Goal: Information Seeking & Learning: Learn about a topic

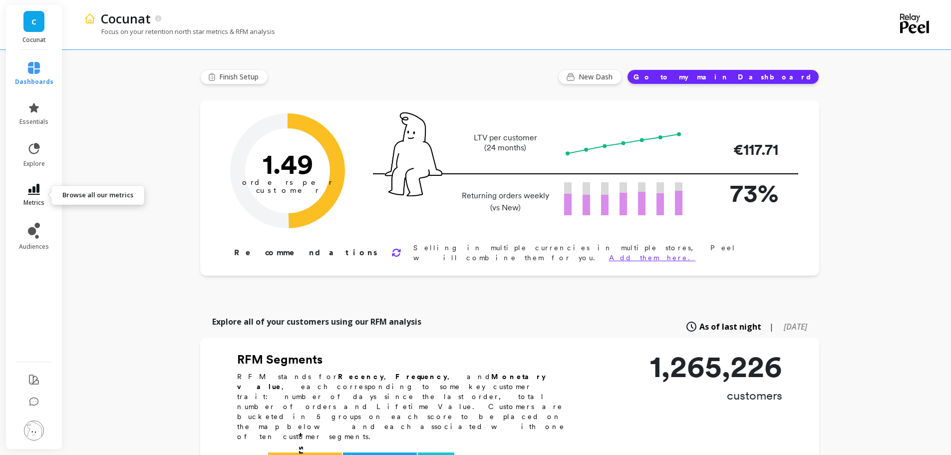
click at [24, 188] on link "metrics" at bounding box center [34, 195] width 38 height 23
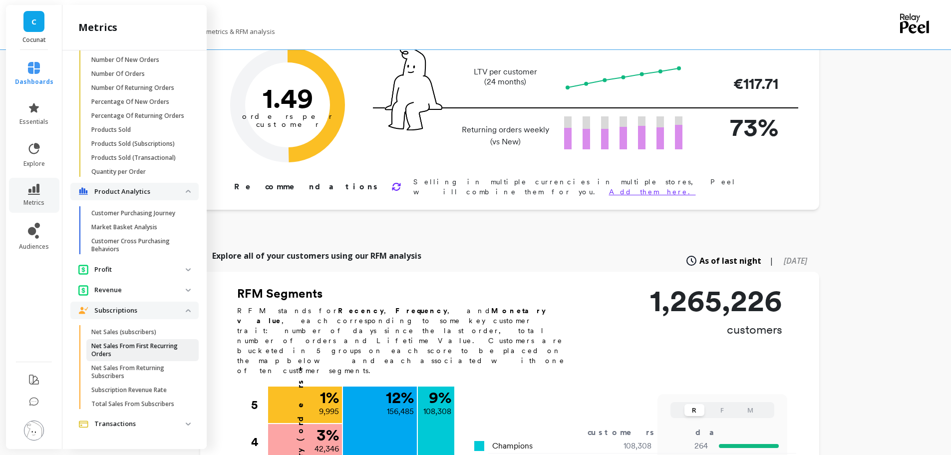
scroll to position [66, 0]
click at [130, 385] on link "Subscription Revenue Rate" at bounding box center [142, 390] width 112 height 14
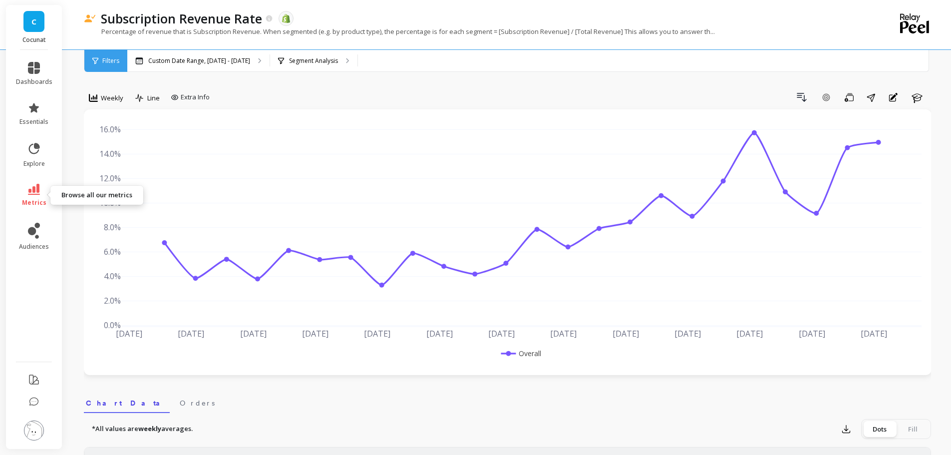
click at [38, 194] on icon at bounding box center [34, 189] width 12 height 11
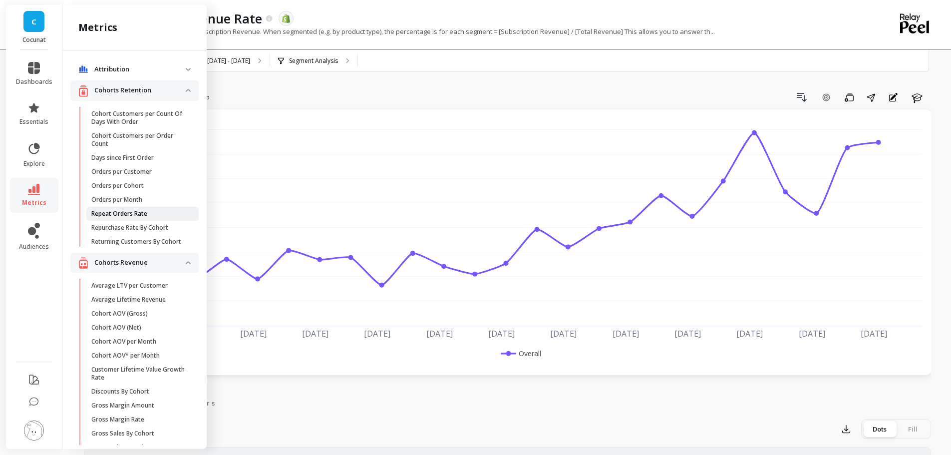
click at [135, 212] on p "Repeat Orders Rate" at bounding box center [119, 214] width 56 height 8
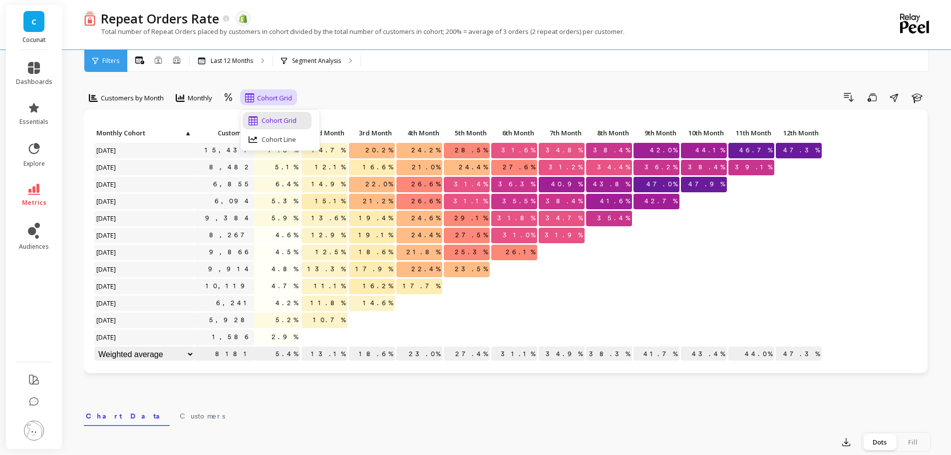
click at [260, 94] on span "Cohort Grid" at bounding box center [274, 97] width 35 height 9
click at [321, 66] on div "Segment Analysis" at bounding box center [316, 61] width 87 height 22
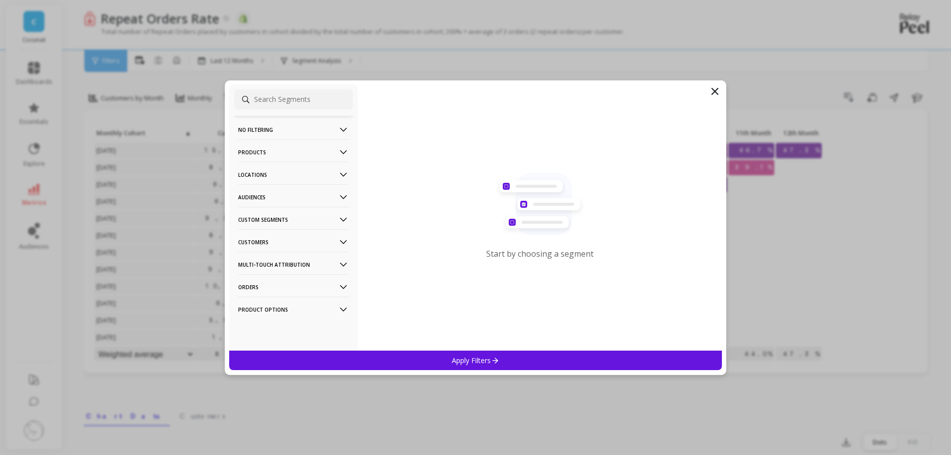
click at [338, 178] on icon at bounding box center [343, 174] width 11 height 11
click at [259, 210] on p "Countries" at bounding box center [254, 211] width 29 height 9
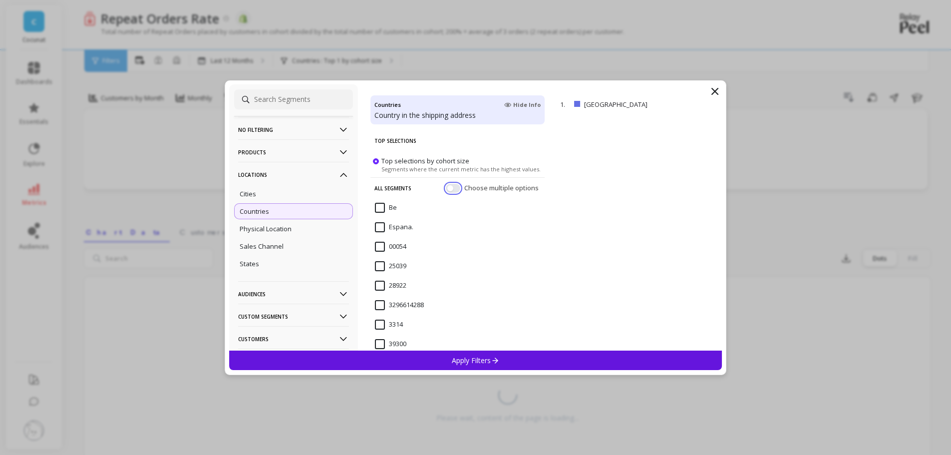
click at [450, 184] on button "button" at bounding box center [453, 187] width 14 height 9
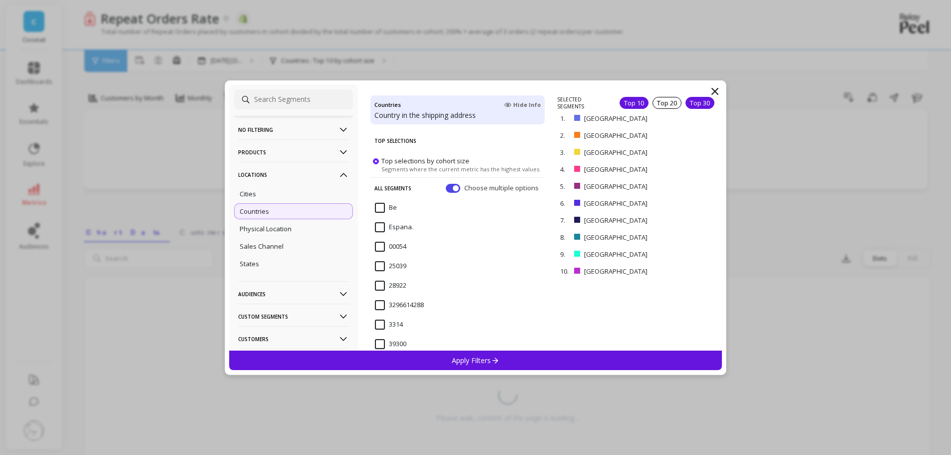
click at [691, 104] on div "Top 30" at bounding box center [699, 103] width 29 height 12
click at [339, 290] on icon at bounding box center [343, 293] width 11 height 11
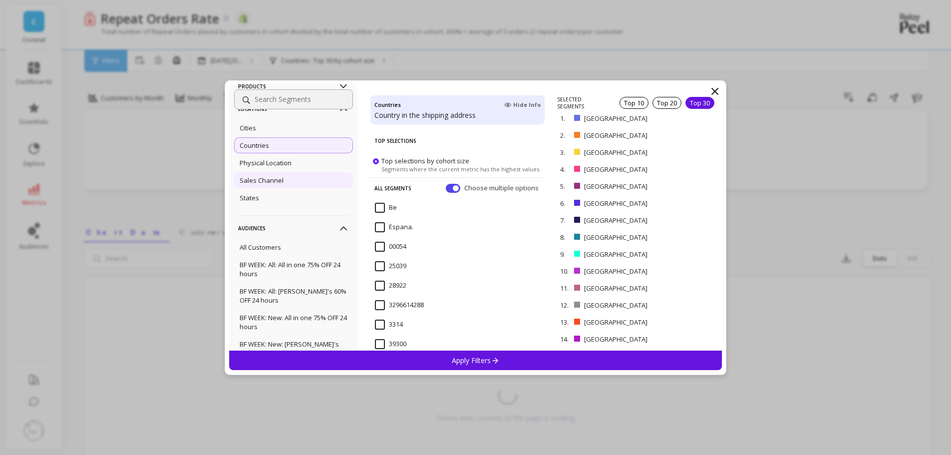
scroll to position [66, 0]
click at [324, 227] on p "Audiences" at bounding box center [293, 227] width 111 height 25
click at [326, 247] on p "Custom Segments" at bounding box center [293, 249] width 111 height 25
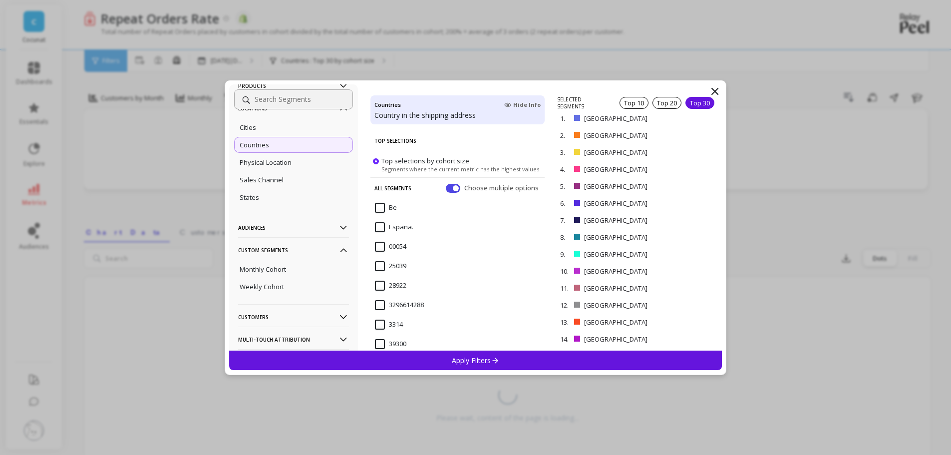
click at [326, 247] on p "Custom Segments" at bounding box center [293, 249] width 111 height 25
click at [328, 269] on p "Customers" at bounding box center [293, 272] width 111 height 25
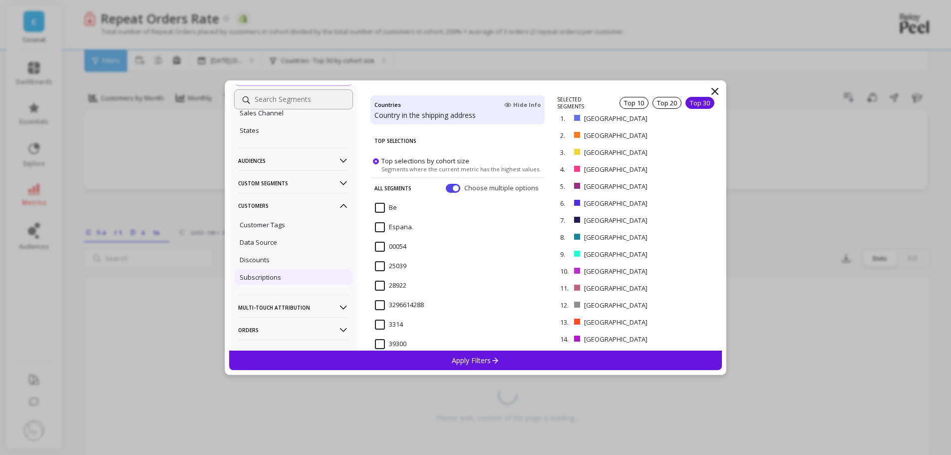
click at [264, 274] on p "Subscriptions" at bounding box center [260, 277] width 41 height 9
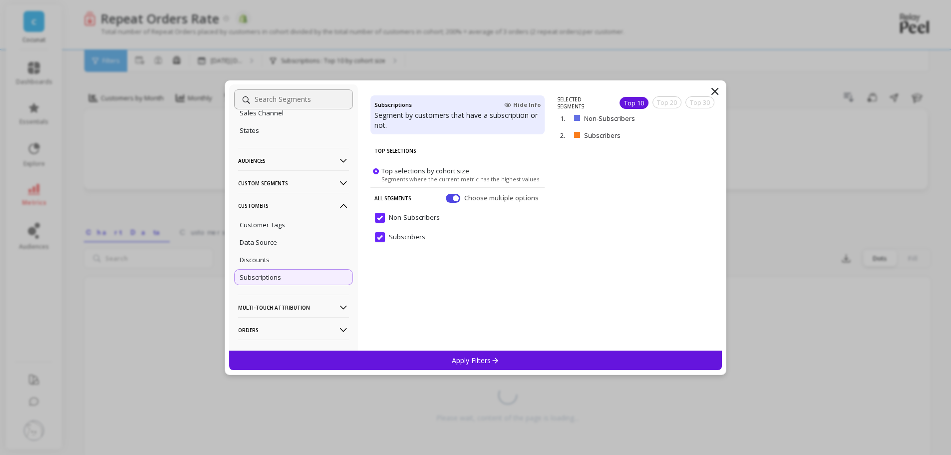
click at [384, 219] on input "Non-Subscribers" at bounding box center [407, 218] width 65 height 10
click at [491, 361] on icon at bounding box center [495, 360] width 8 height 8
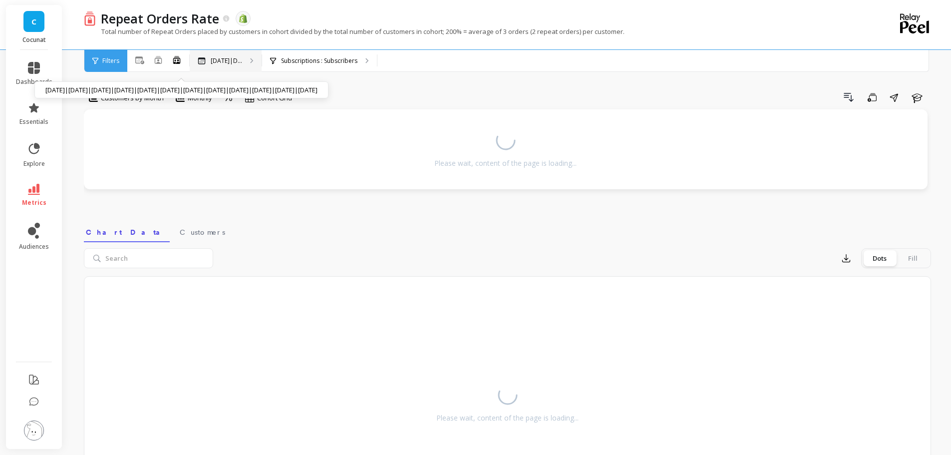
click at [254, 62] on icon at bounding box center [251, 60] width 3 height 5
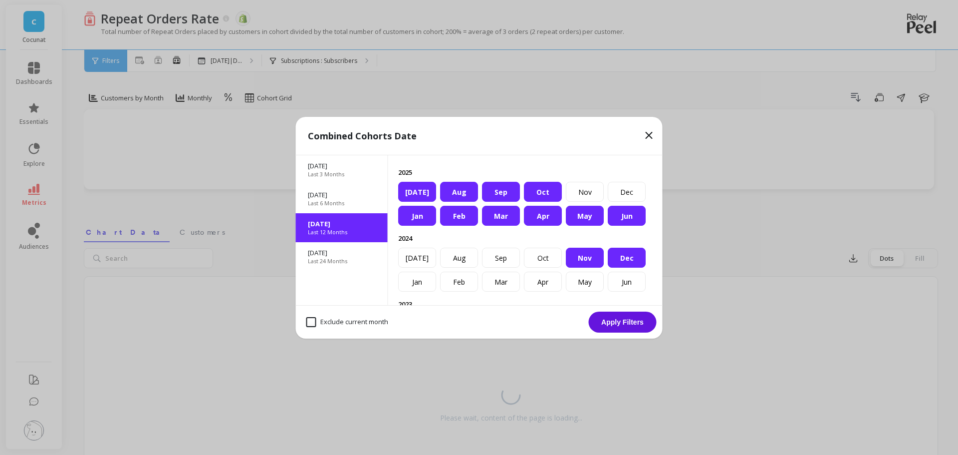
click at [648, 135] on icon at bounding box center [649, 135] width 6 height 6
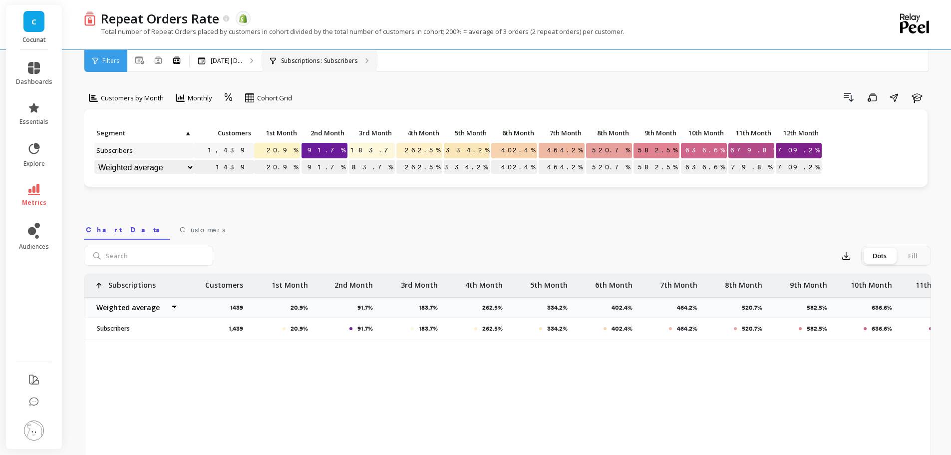
click at [334, 57] on p "Subscriptions : Subscribers" at bounding box center [319, 61] width 76 height 8
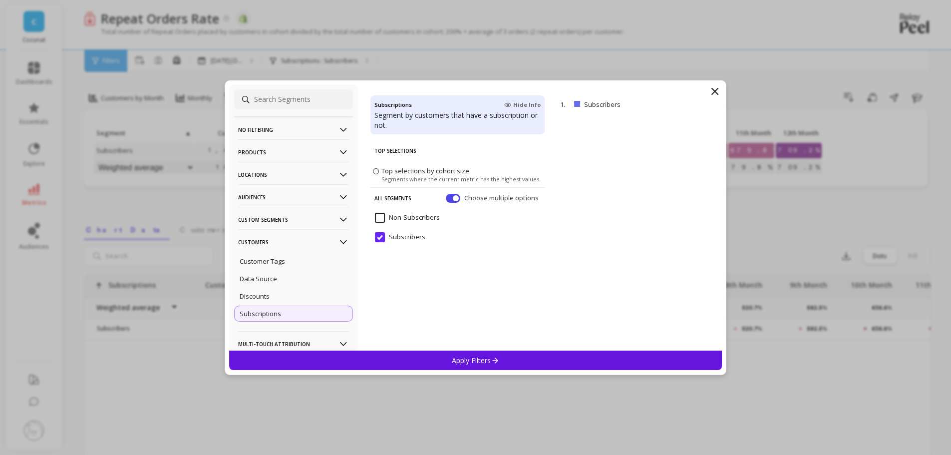
click at [338, 174] on icon at bounding box center [343, 174] width 11 height 11
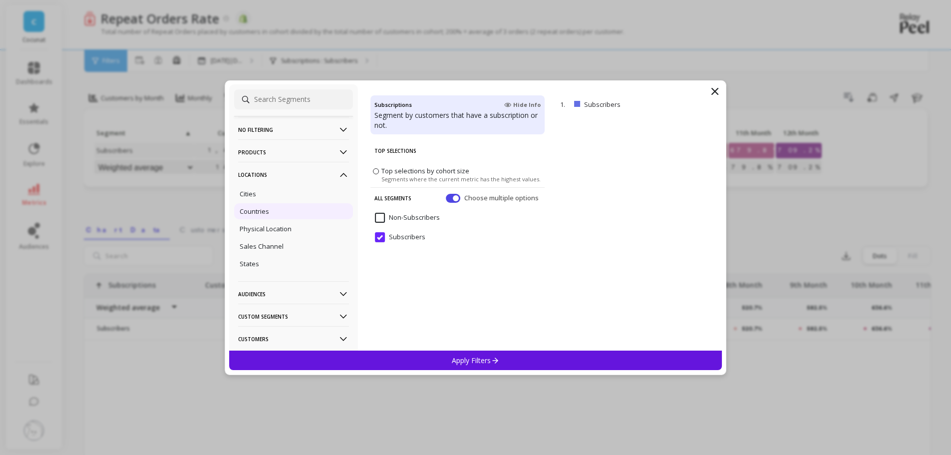
click at [262, 212] on p "Countries" at bounding box center [254, 211] width 29 height 9
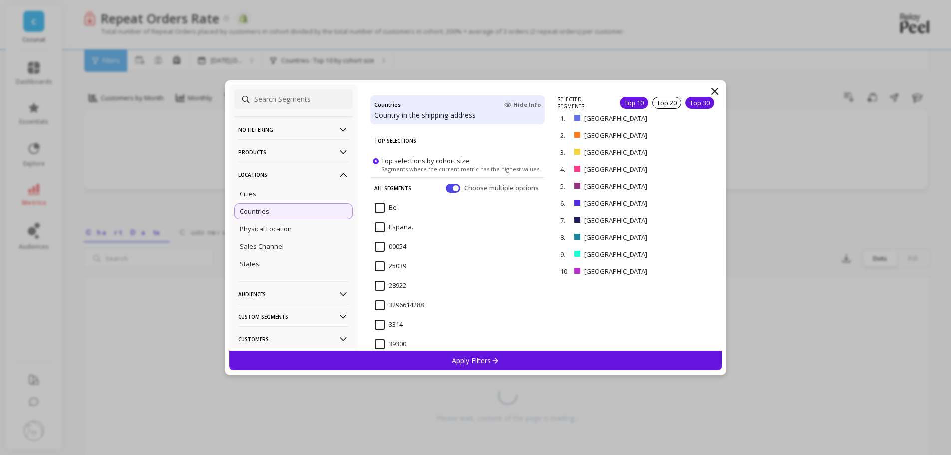
click at [703, 104] on div "Top 30" at bounding box center [699, 103] width 29 height 12
click at [476, 362] on p "Apply Filters" at bounding box center [475, 359] width 47 height 9
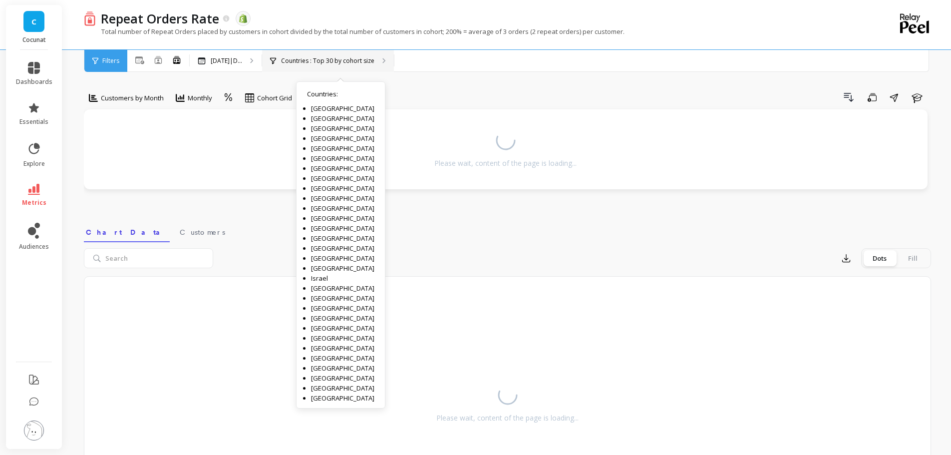
click at [386, 64] on div "Countries : Top 30 by cohort size Countries : [GEOGRAPHIC_DATA] [GEOGRAPHIC_DAT…" at bounding box center [328, 61] width 132 height 22
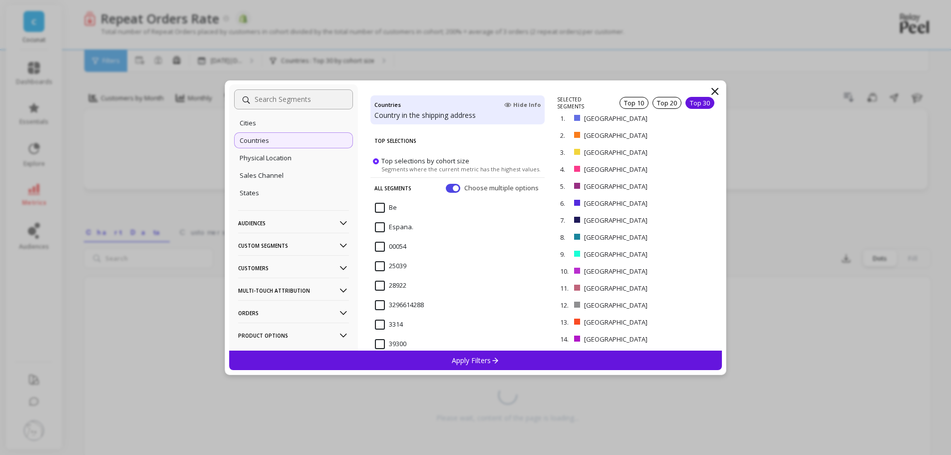
scroll to position [90, 0]
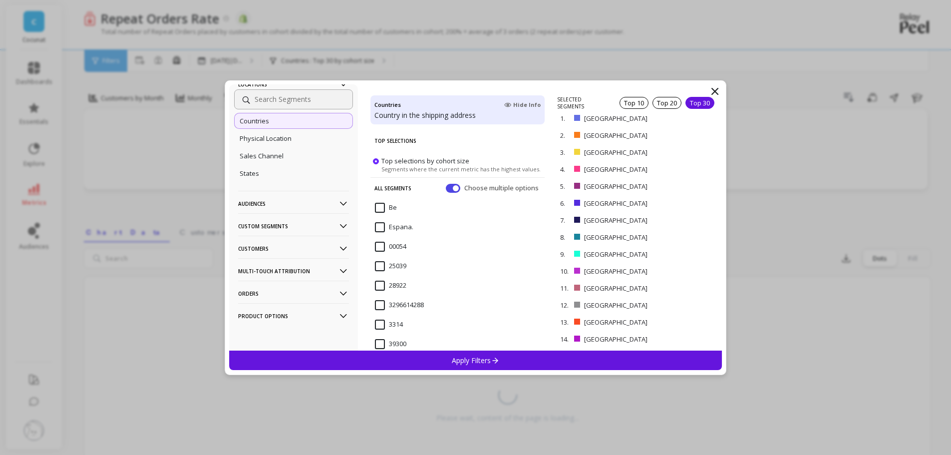
click at [338, 244] on icon at bounding box center [343, 248] width 11 height 11
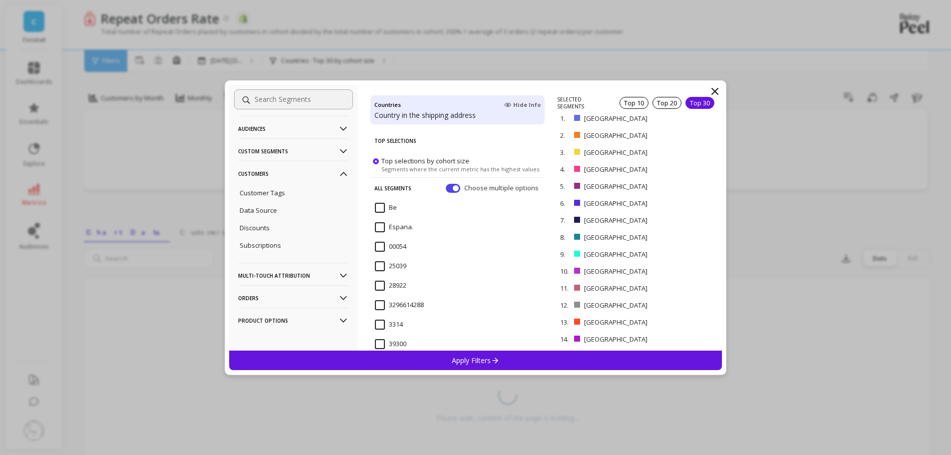
scroll to position [170, 0]
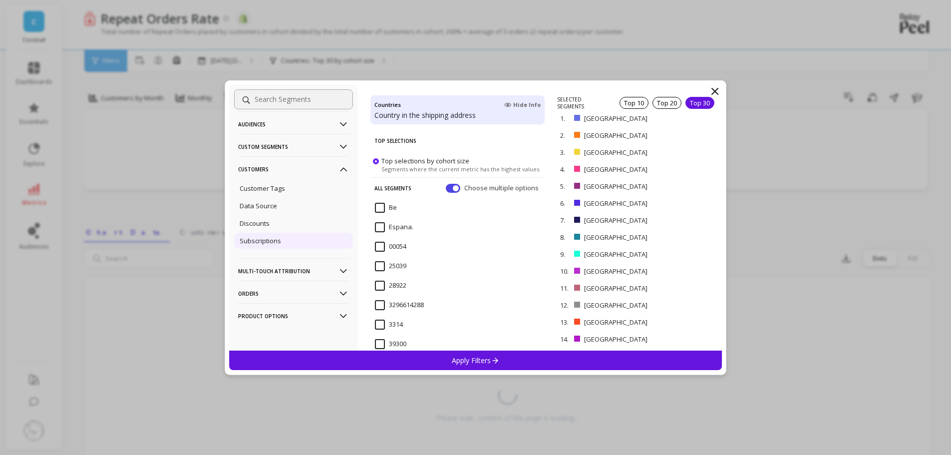
click at [273, 239] on p "Subscriptions" at bounding box center [260, 240] width 41 height 9
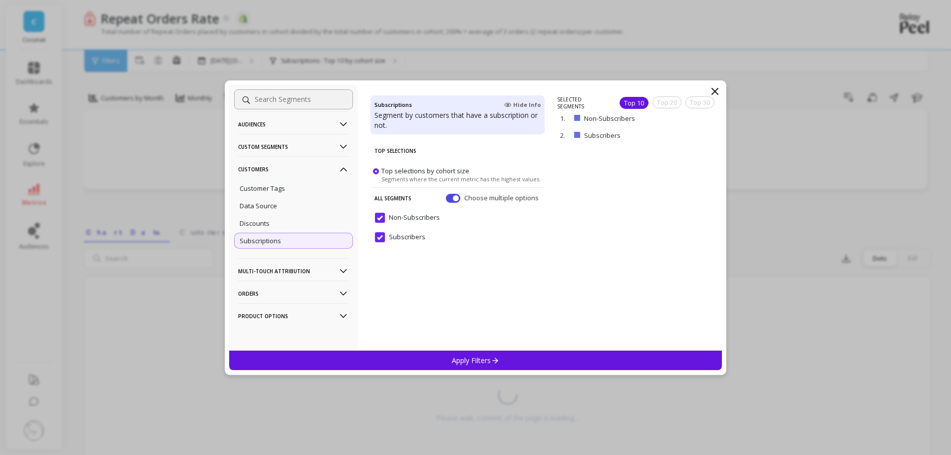
click at [376, 216] on input "Non-Subscribers" at bounding box center [407, 218] width 65 height 10
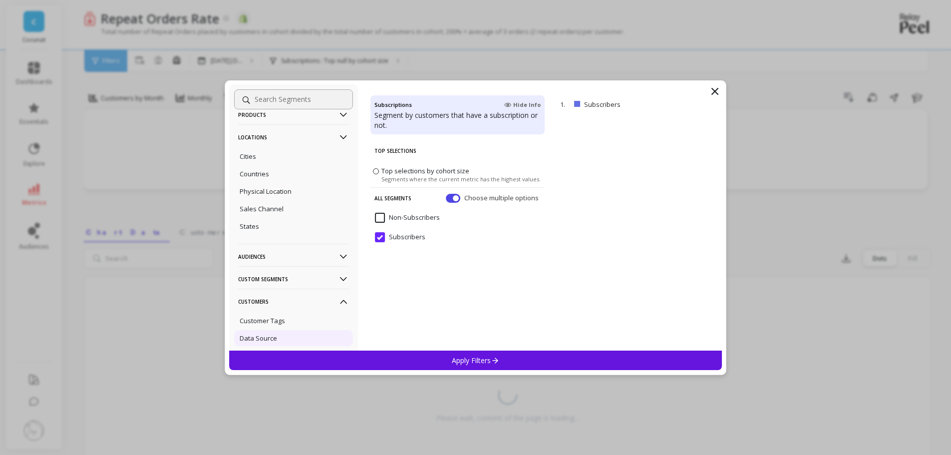
scroll to position [36, 0]
click at [267, 176] on p "Countries" at bounding box center [254, 174] width 29 height 9
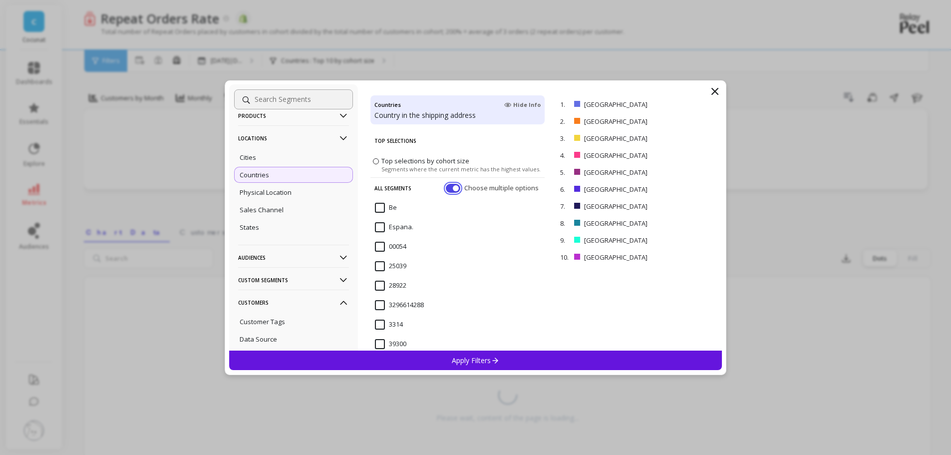
click at [449, 187] on button "button" at bounding box center [453, 187] width 14 height 9
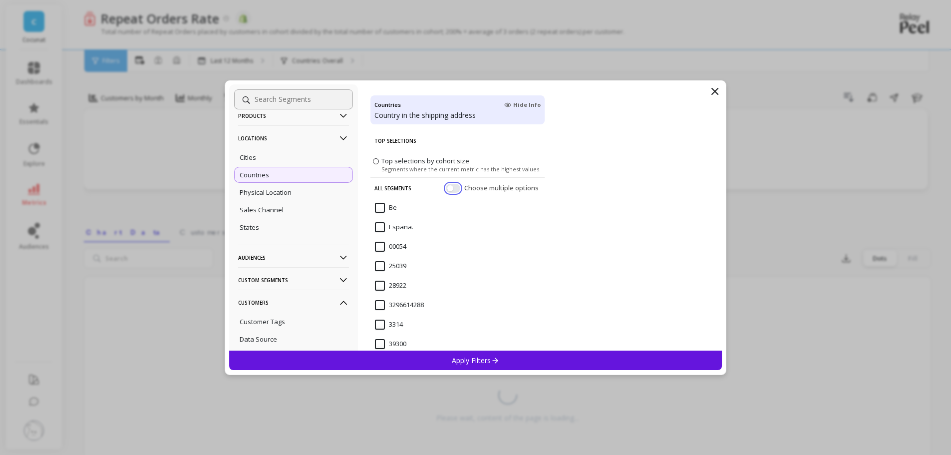
click at [449, 187] on button "button" at bounding box center [453, 187] width 14 height 9
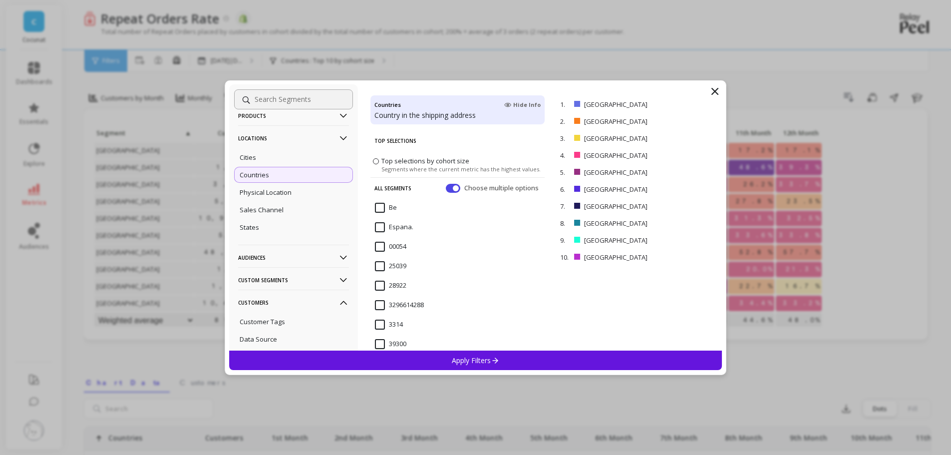
click at [405, 164] on span "Top selections by cohort size" at bounding box center [425, 160] width 88 height 9
click at [0, 0] on input "Top selections by cohort size Segments where the current metric has the highest…" at bounding box center [0, 0] width 0 height 0
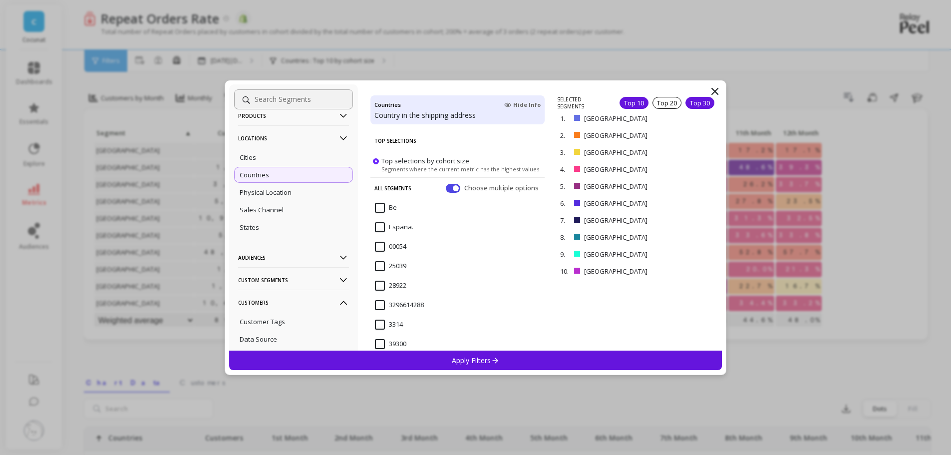
click at [697, 100] on div "Top 30" at bounding box center [699, 103] width 29 height 12
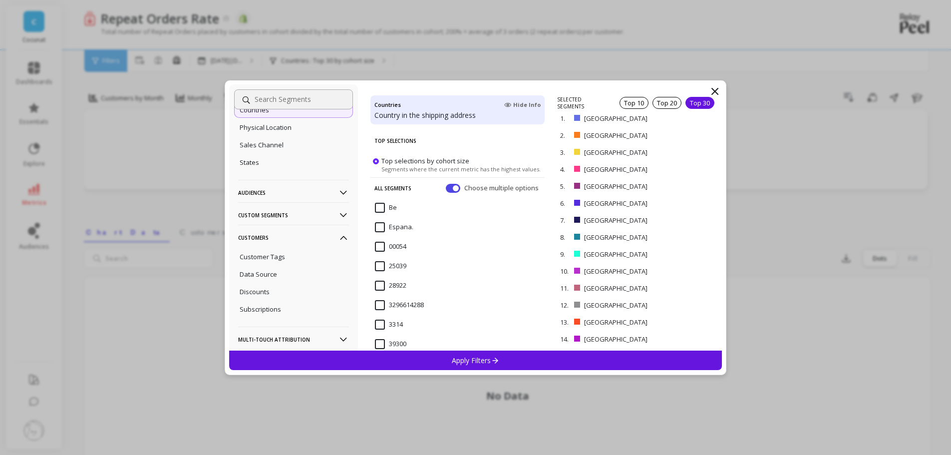
scroll to position [103, 0]
click at [264, 312] on div "Subscriptions" at bounding box center [293, 307] width 119 height 16
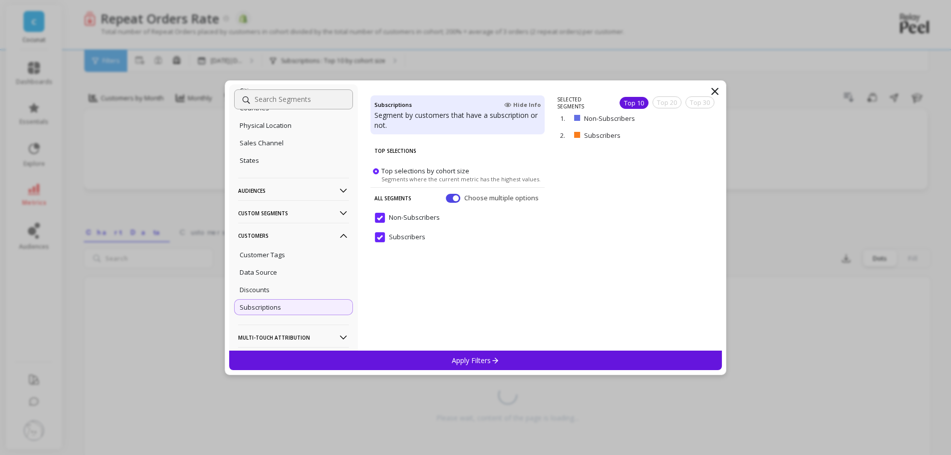
click at [382, 218] on input "Non-Subscribers" at bounding box center [407, 218] width 65 height 10
click at [464, 356] on p "Apply Filters" at bounding box center [475, 359] width 47 height 9
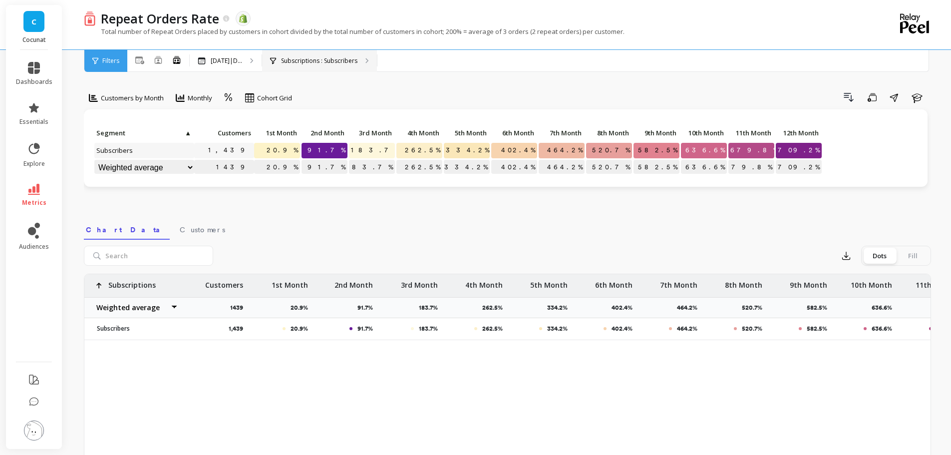
click at [373, 64] on div "Subscriptions : Subscribers" at bounding box center [319, 61] width 115 height 22
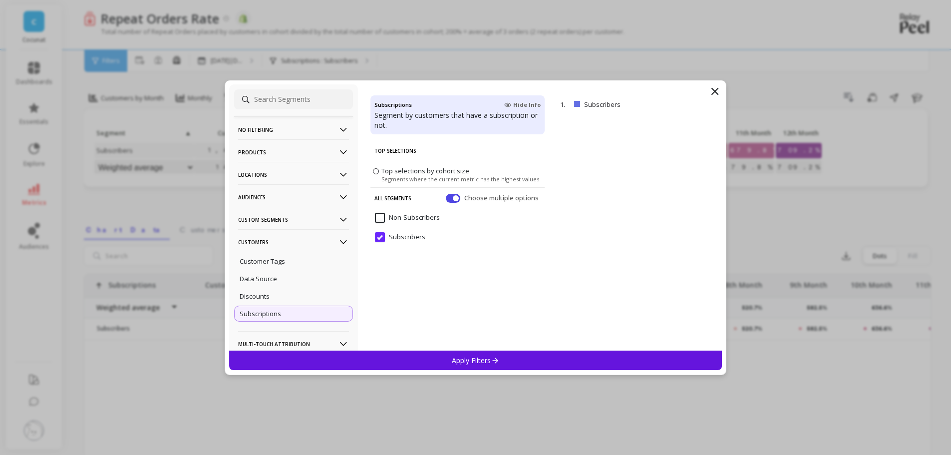
click at [338, 342] on Attribution-icon at bounding box center [343, 343] width 11 height 11
click at [713, 91] on icon at bounding box center [715, 91] width 12 height 12
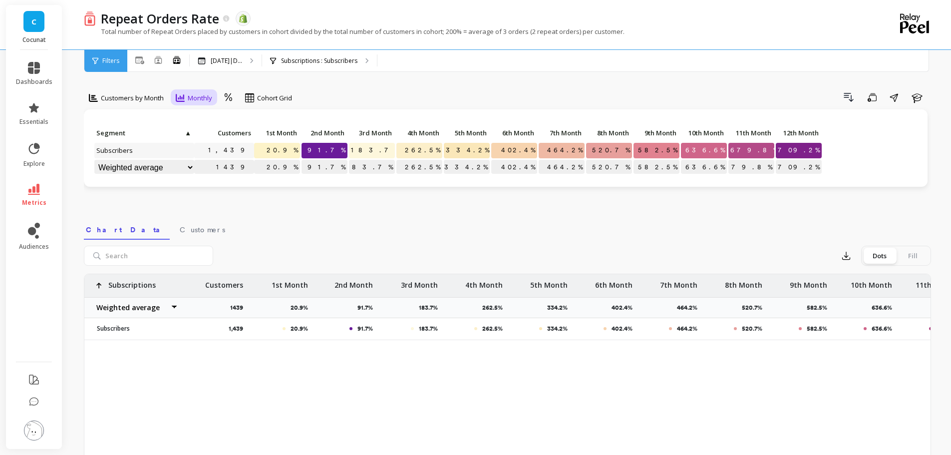
click at [188, 96] on span "Monthly" at bounding box center [200, 97] width 24 height 9
click at [115, 101] on span "Customers by Month" at bounding box center [132, 97] width 63 height 9
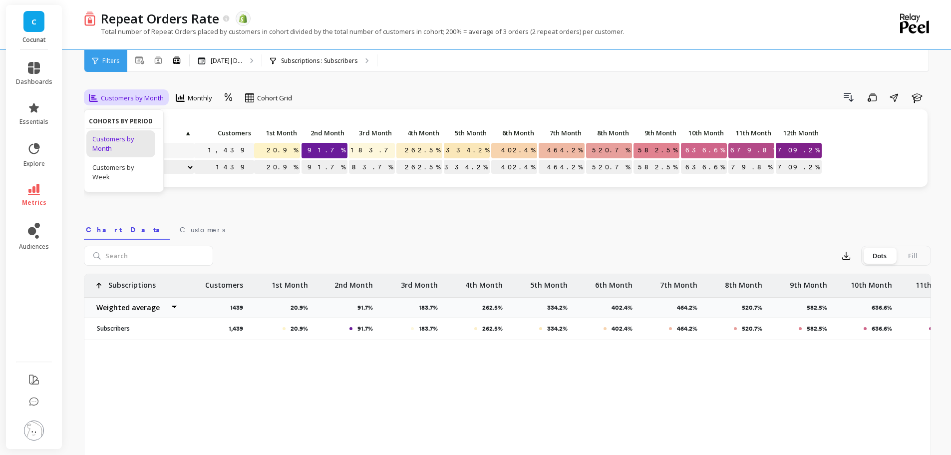
click at [399, 219] on nav "Chart Data Customers" at bounding box center [507, 228] width 847 height 23
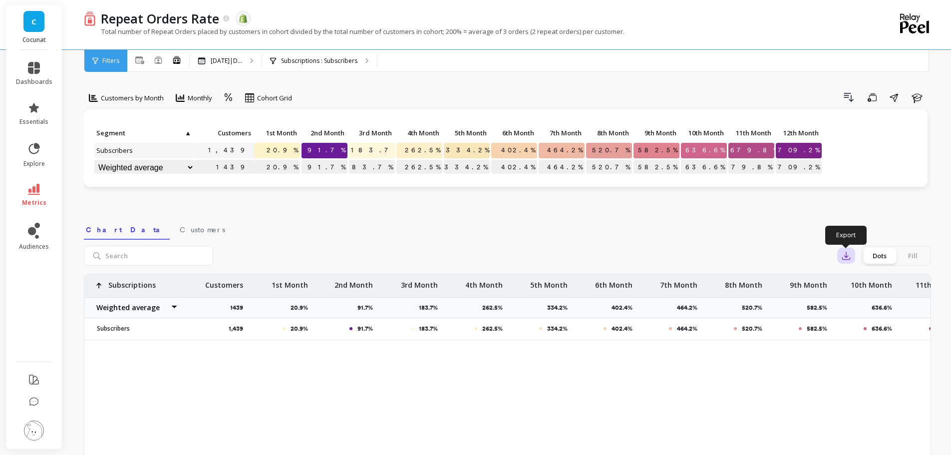
click at [845, 259] on icon "button" at bounding box center [845, 255] width 7 height 7
click at [854, 282] on button "CSV" at bounding box center [881, 283] width 89 height 18
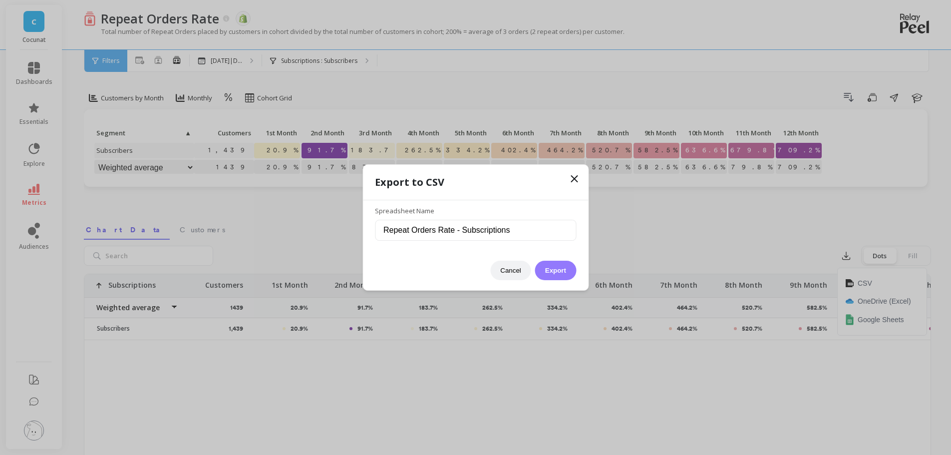
click at [561, 271] on button "Export" at bounding box center [555, 270] width 41 height 19
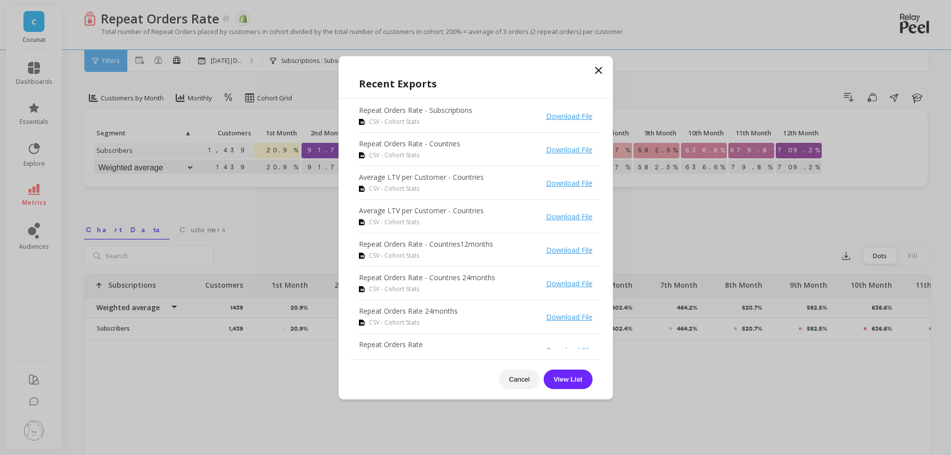
click at [597, 68] on icon at bounding box center [598, 70] width 12 height 12
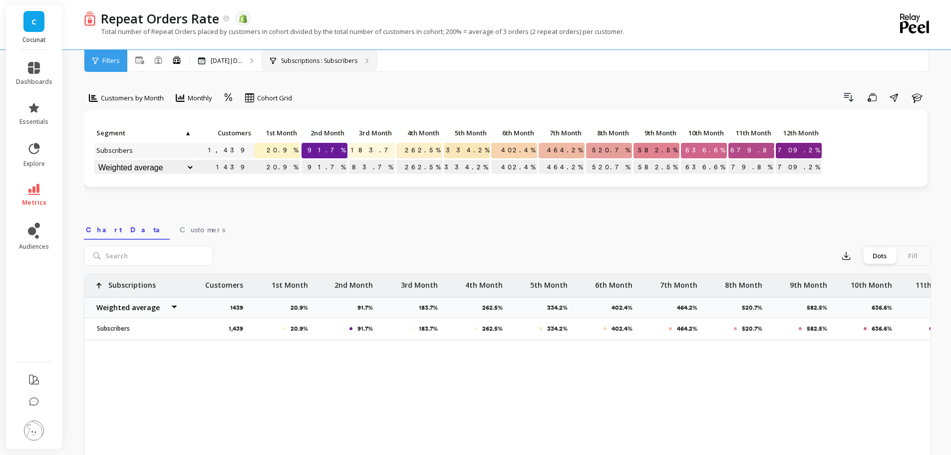
click at [327, 58] on p "Subscriptions : Subscribers" at bounding box center [319, 61] width 76 height 8
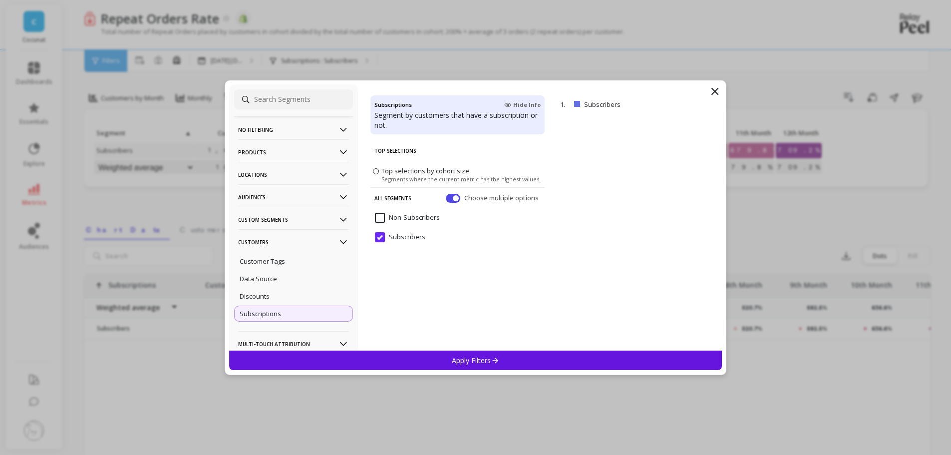
click at [338, 169] on icon at bounding box center [343, 174] width 11 height 11
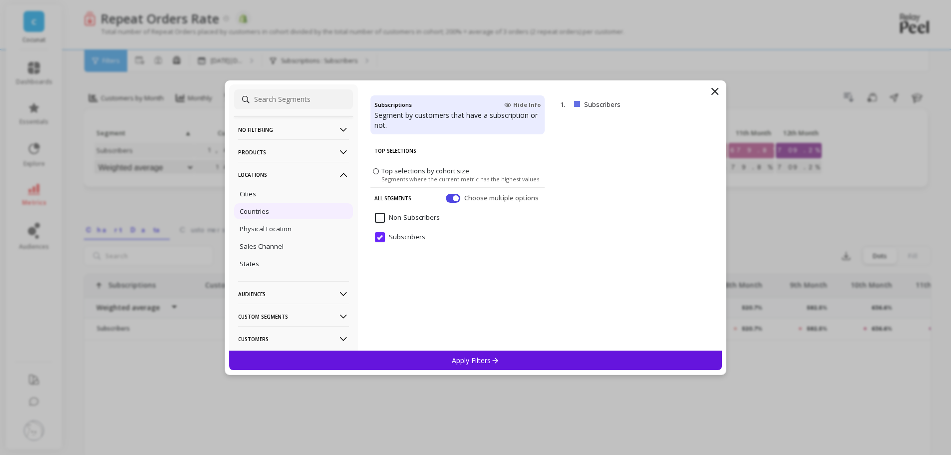
click at [275, 210] on div "Countries" at bounding box center [293, 211] width 119 height 16
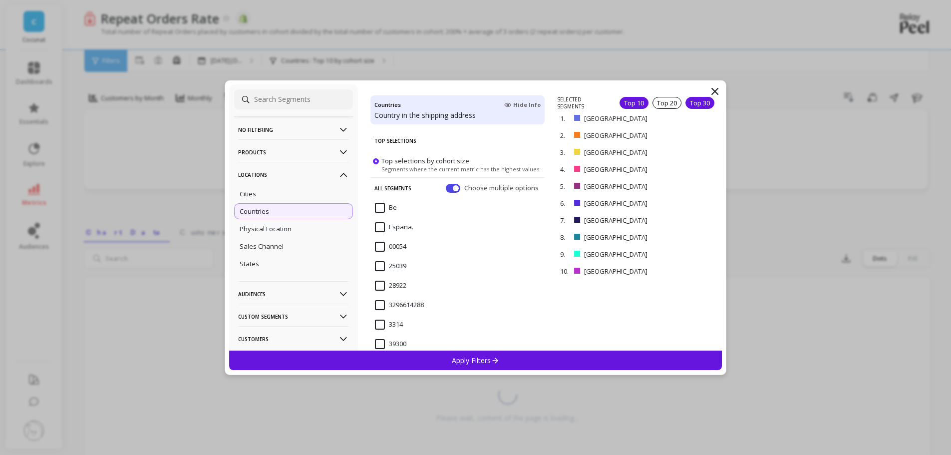
click at [693, 103] on div "Top 30" at bounding box center [699, 103] width 29 height 12
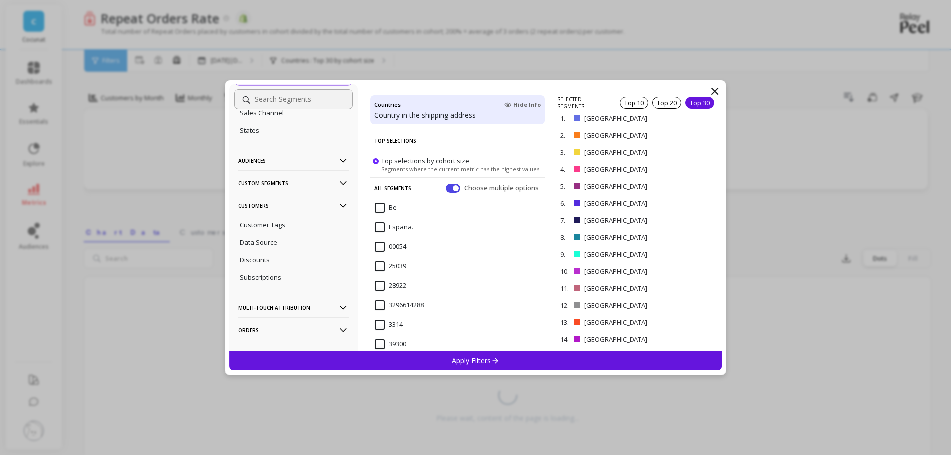
scroll to position [170, 0]
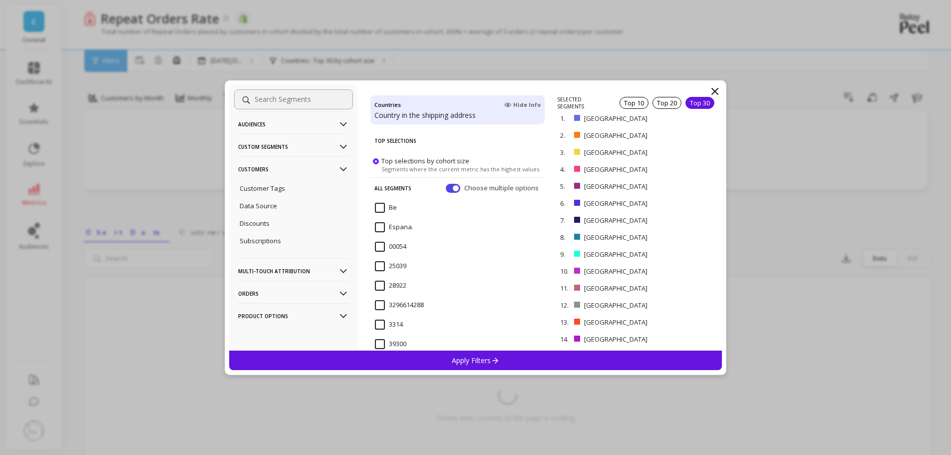
click at [462, 364] on p "Apply Filters" at bounding box center [475, 359] width 47 height 9
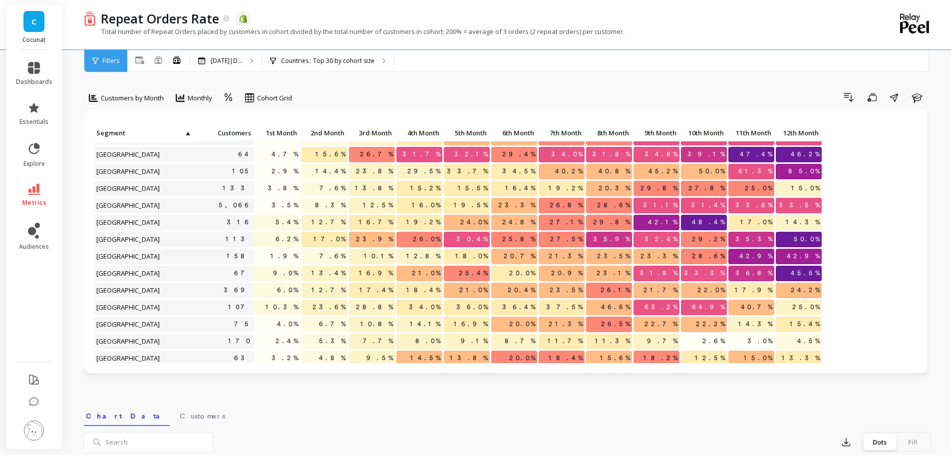
scroll to position [266, 0]
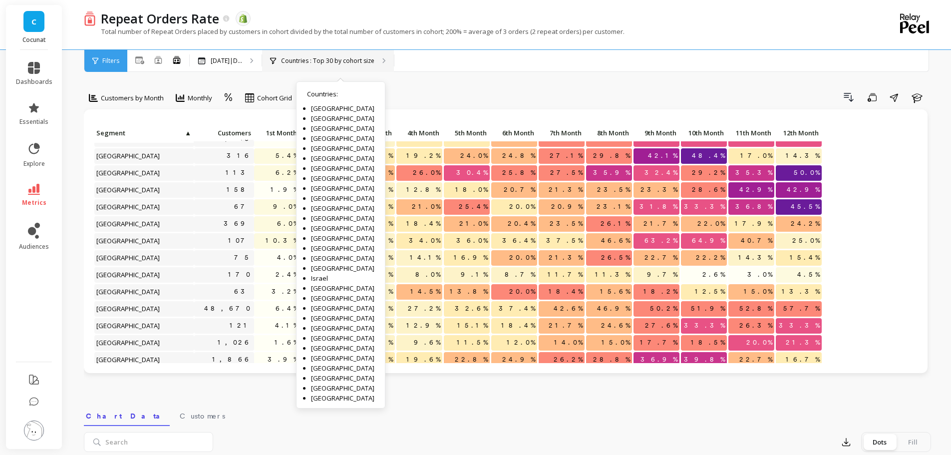
click at [356, 57] on p "Countries : Top 30 by cohort size" at bounding box center [327, 61] width 93 height 8
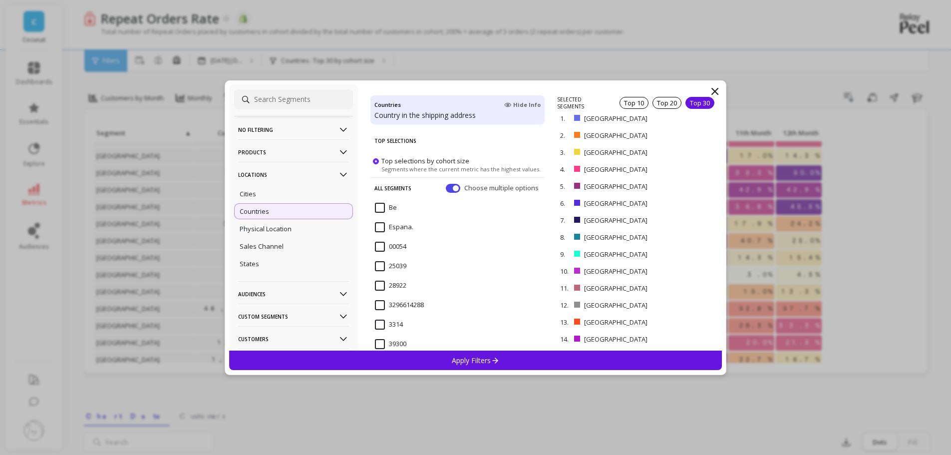
click at [715, 89] on icon at bounding box center [715, 91] width 12 height 12
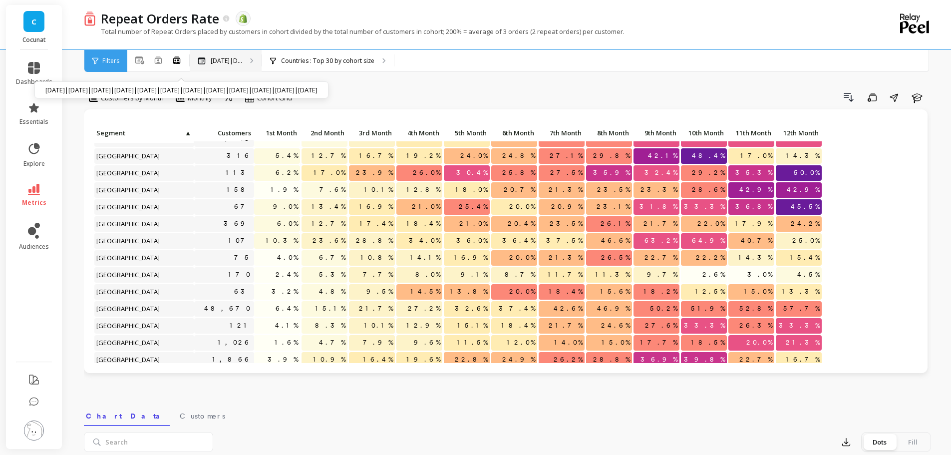
click at [242, 62] on p "[DATE]|D..." at bounding box center [226, 61] width 31 height 8
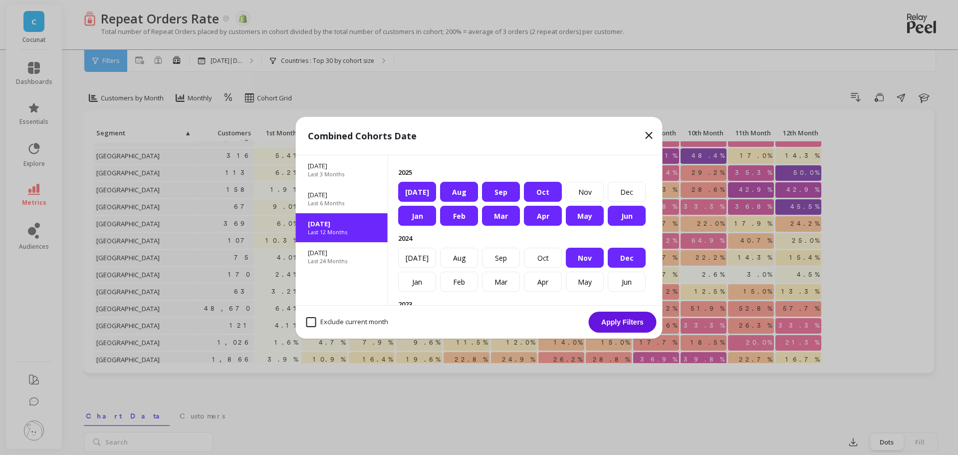
click at [311, 323] on month "Exclude current month" at bounding box center [347, 322] width 82 height 10
checkbox month "true"
click at [639, 318] on button "Apply Filters" at bounding box center [623, 321] width 68 height 21
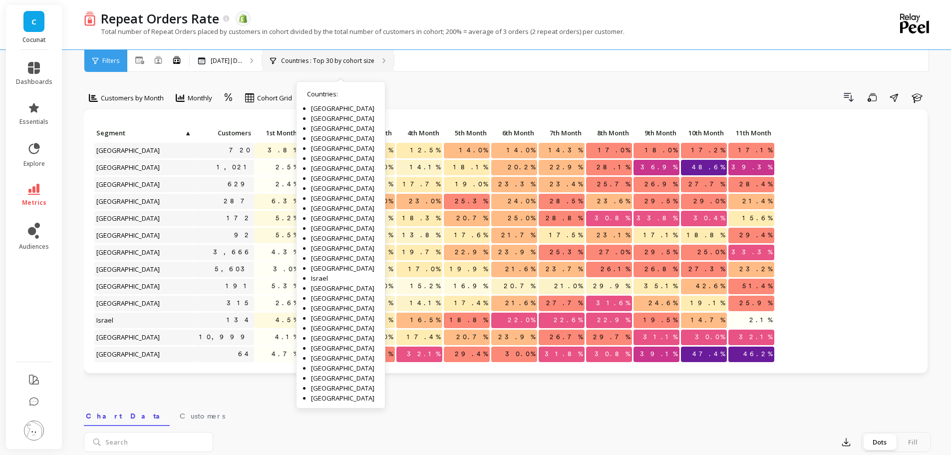
click at [379, 66] on div "Countries : Top 30 by cohort size Countries : [GEOGRAPHIC_DATA] [GEOGRAPHIC_DAT…" at bounding box center [328, 61] width 132 height 22
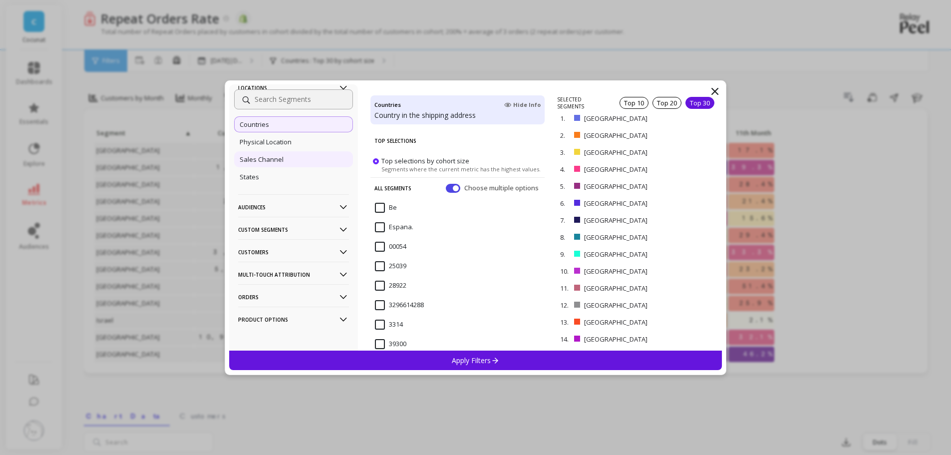
scroll to position [90, 0]
click at [340, 249] on icon at bounding box center [343, 248] width 7 height 4
click at [277, 322] on p "Subscriptions" at bounding box center [260, 319] width 41 height 9
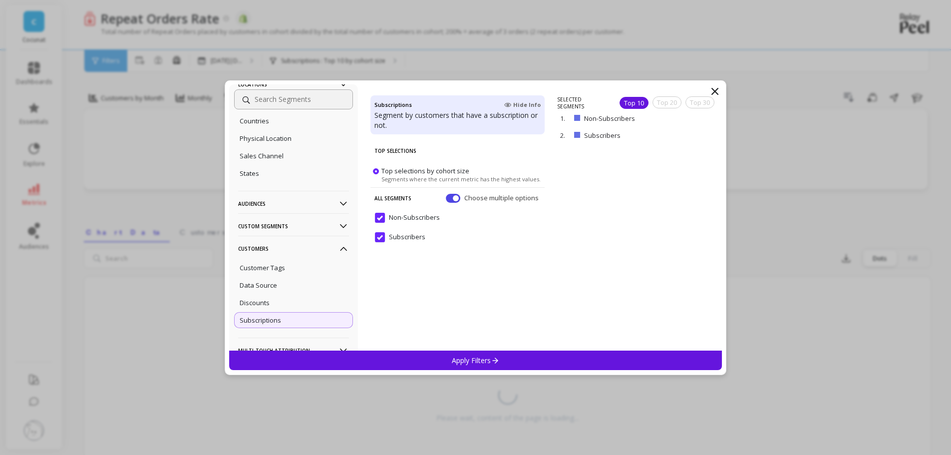
click at [383, 216] on input "Non-Subscribers" at bounding box center [407, 218] width 65 height 10
click at [374, 171] on span at bounding box center [376, 171] width 6 height 6
click at [0, 0] on input "Top selections by cohort size Segments where the current metric has the highest…" at bounding box center [0, 0] width 0 height 0
click at [380, 219] on input "Non-Subscribers" at bounding box center [407, 218] width 65 height 10
click at [458, 363] on p "Apply Filters" at bounding box center [475, 359] width 47 height 9
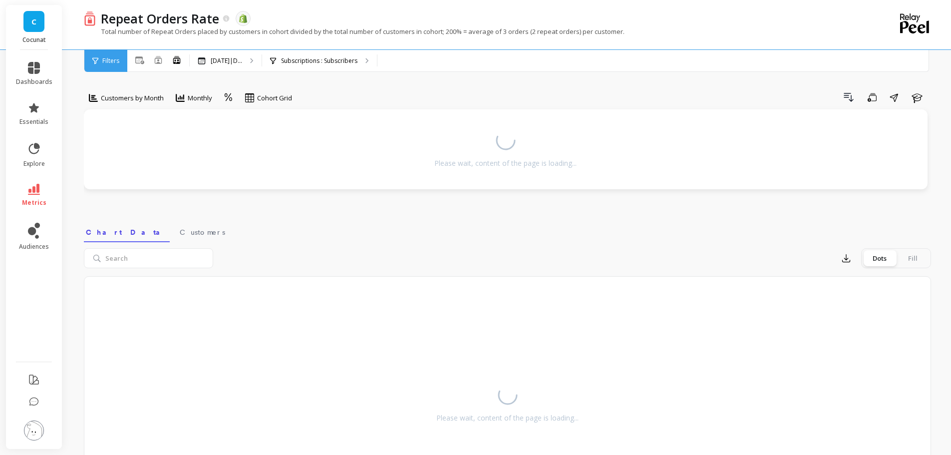
click at [110, 60] on span "Filters" at bounding box center [110, 61] width 17 height 8
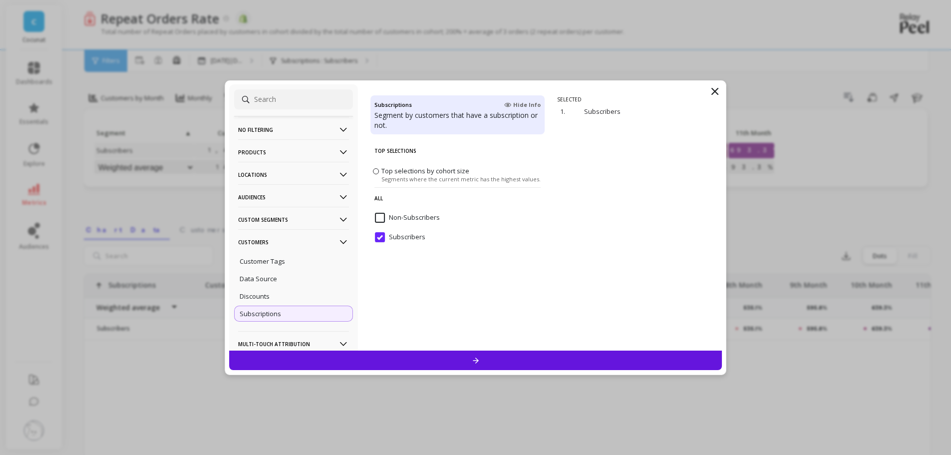
click at [713, 91] on icon at bounding box center [715, 91] width 12 height 12
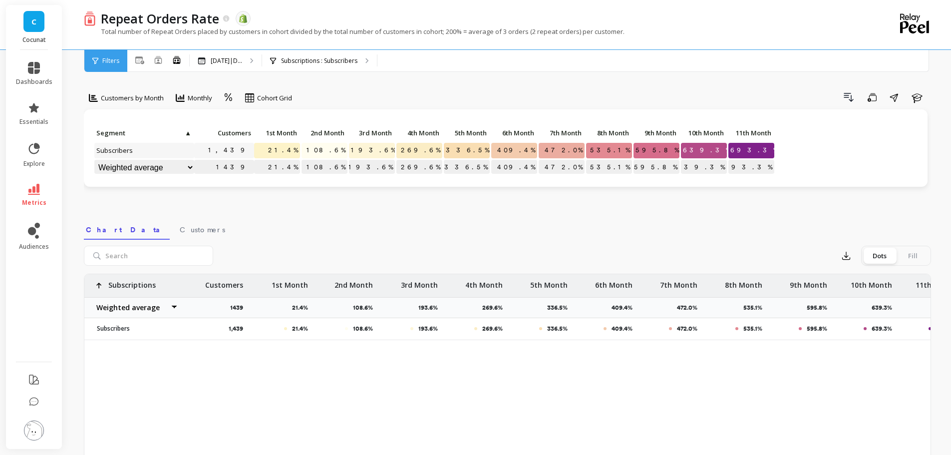
click at [117, 57] on span "Filters" at bounding box center [110, 61] width 17 height 8
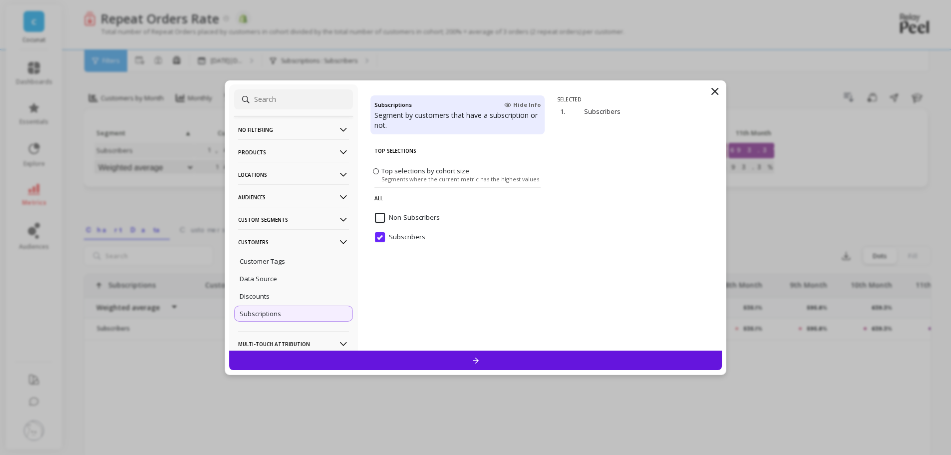
click at [338, 172] on icon at bounding box center [343, 174] width 11 height 11
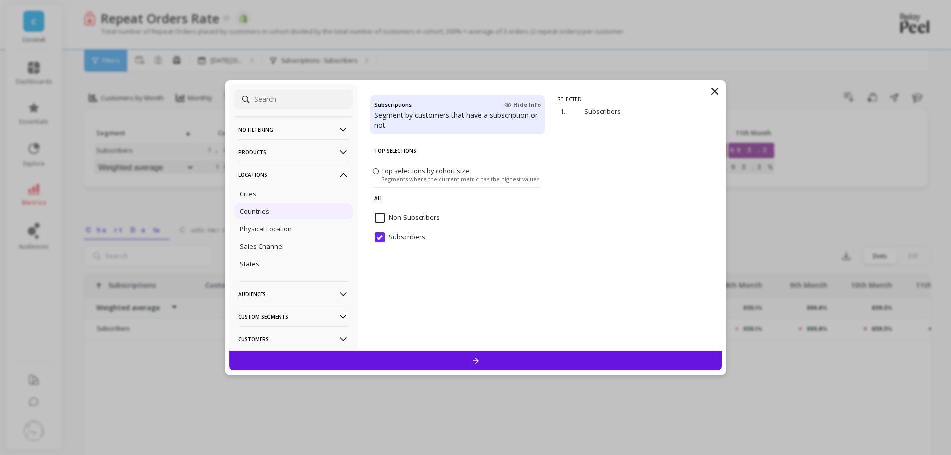
click at [276, 210] on div "Countries" at bounding box center [293, 211] width 119 height 16
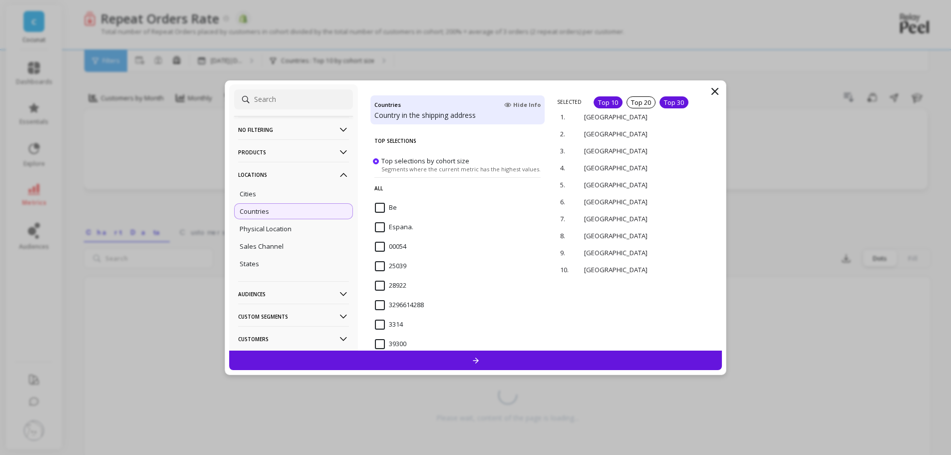
click at [662, 102] on div "Top 30" at bounding box center [673, 102] width 29 height 12
click at [517, 358] on div at bounding box center [475, 359] width 493 height 19
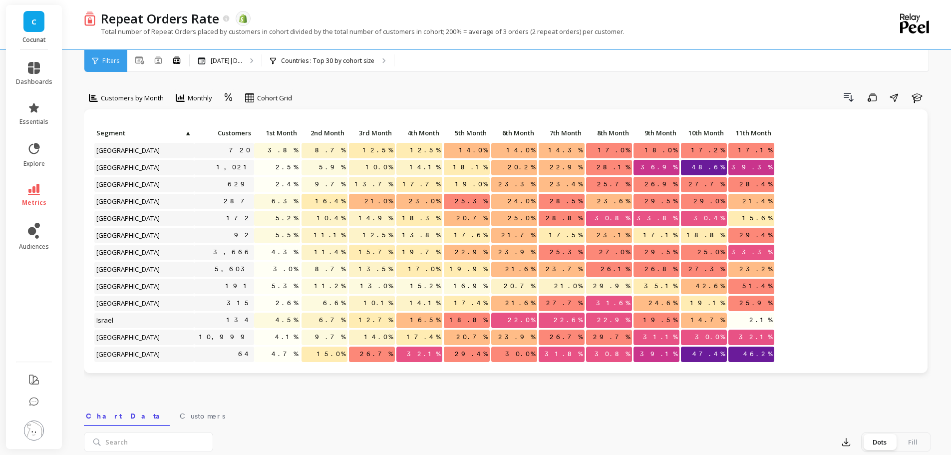
click at [106, 55] on div "Filters" at bounding box center [105, 61] width 43 height 22
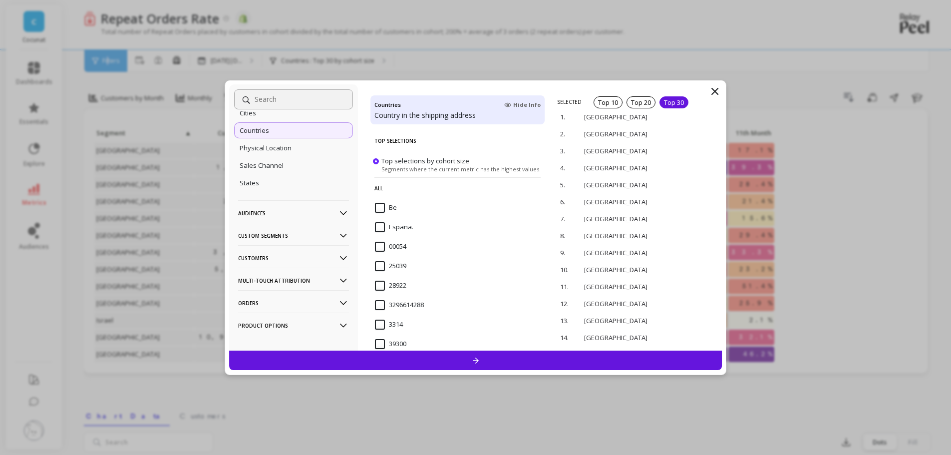
scroll to position [90, 0]
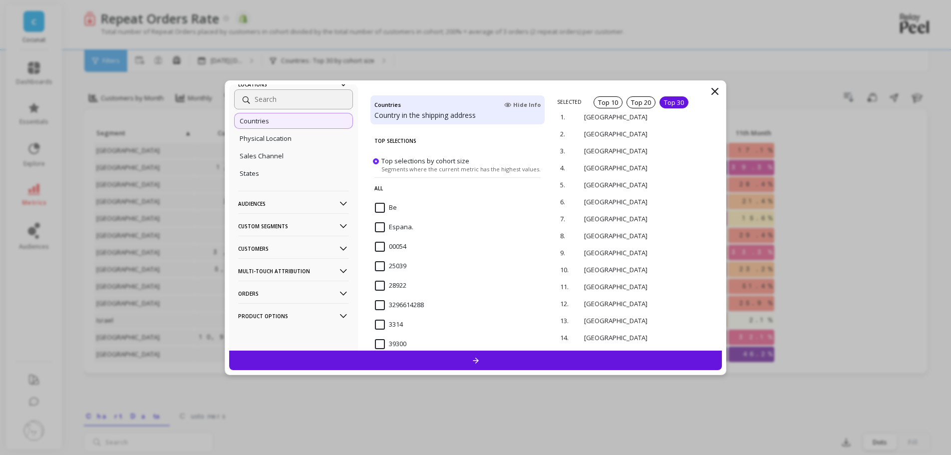
click at [338, 248] on icon at bounding box center [343, 248] width 11 height 11
click at [274, 320] on p "Subscriptions" at bounding box center [260, 319] width 41 height 9
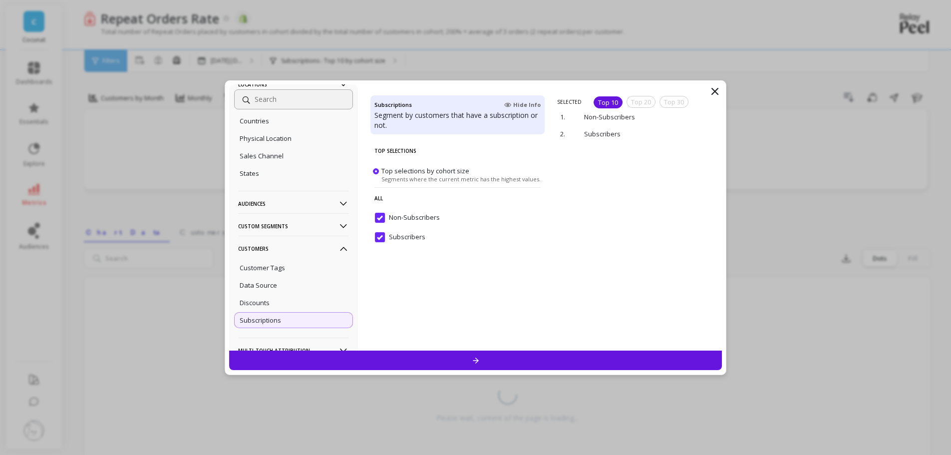
click at [711, 89] on icon at bounding box center [715, 91] width 12 height 12
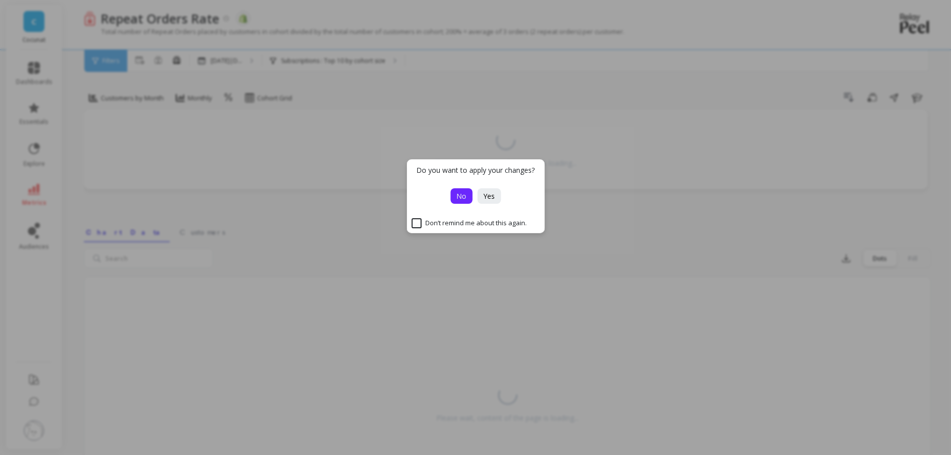
click at [458, 189] on button "No" at bounding box center [461, 195] width 22 height 15
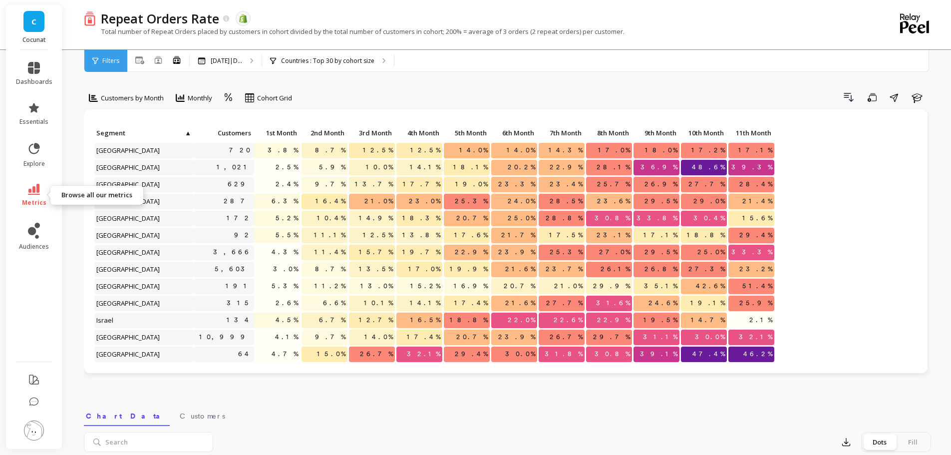
click at [37, 189] on icon at bounding box center [34, 189] width 12 height 11
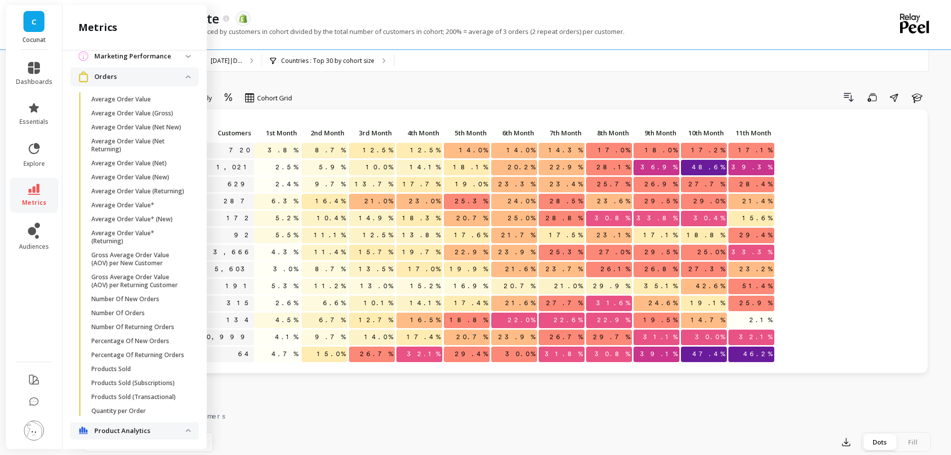
scroll to position [993, 0]
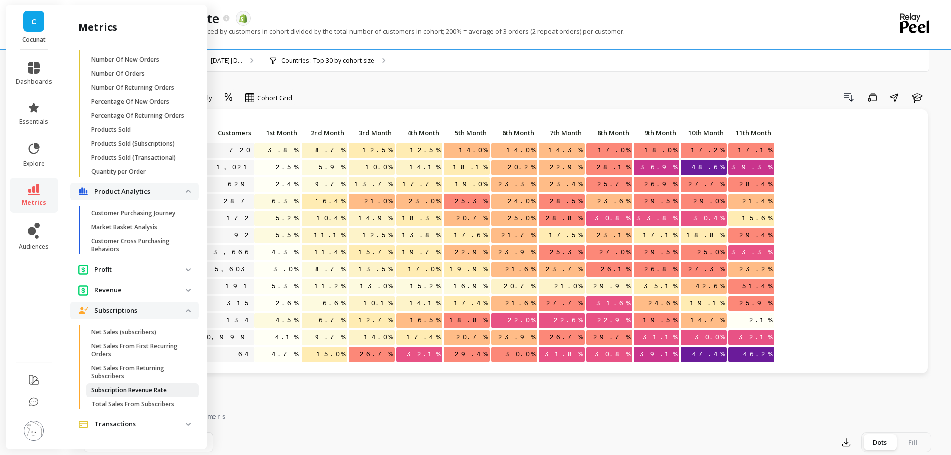
click at [158, 390] on p "Subscription Revenue Rate" at bounding box center [128, 390] width 75 height 8
